Goal: Task Accomplishment & Management: Complete application form

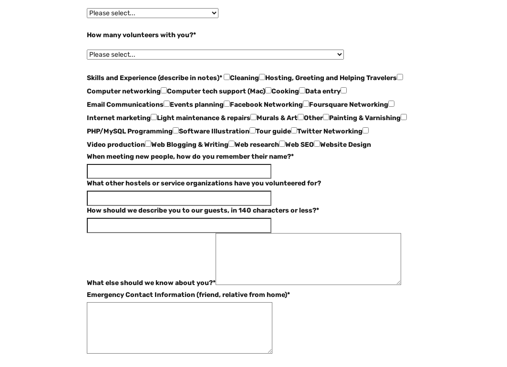
scroll to position [773, 0]
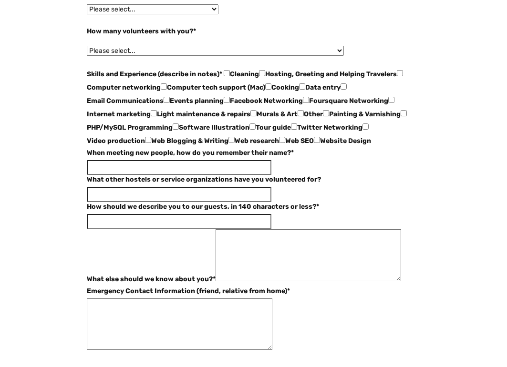
click at [232, 79] on label "Cleaning" at bounding box center [244, 75] width 29 height 10
click at [230, 76] on input "Cleaning" at bounding box center [227, 73] width 6 height 6
checkbox input "true"
click at [263, 76] on input "Hosting, Greeting and Helping Travelers" at bounding box center [262, 73] width 6 height 6
checkbox input "true"
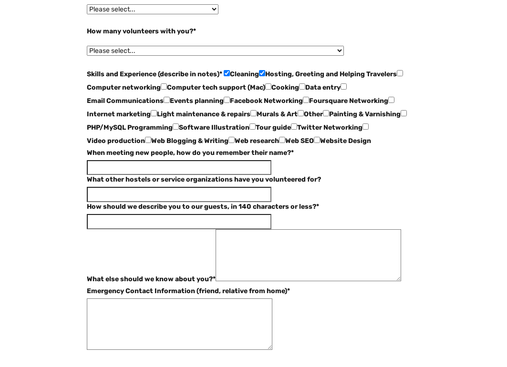
click at [266, 90] on input "Cooking" at bounding box center [268, 87] width 6 height 6
checkbox input "true"
click at [302, 90] on input "Data entry" at bounding box center [302, 87] width 6 height 6
checkbox input "true"
click at [342, 90] on input "Email Communications" at bounding box center [344, 87] width 6 height 6
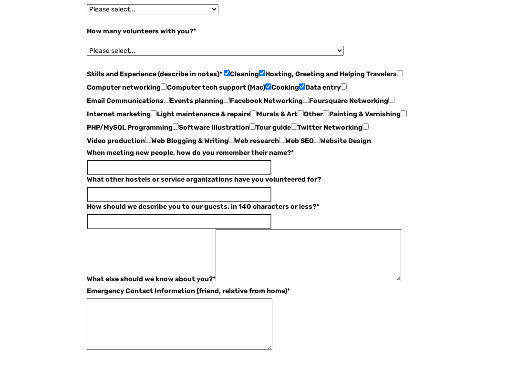
checkbox input "true"
click at [164, 103] on input "Events planning" at bounding box center [167, 100] width 6 height 6
checkbox input "true"
click at [224, 103] on input "Facebook Networking" at bounding box center [227, 100] width 6 height 6
checkbox input "true"
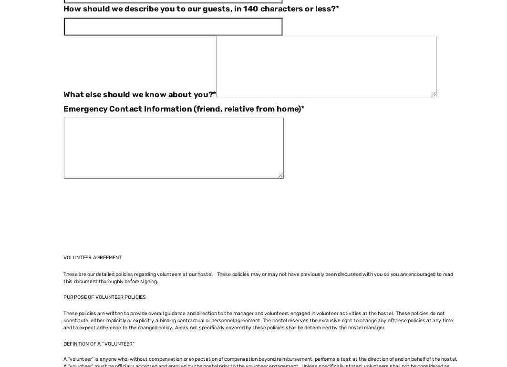
scroll to position [964, 0]
